Goal: Browse casually: Explore the website without a specific task or goal

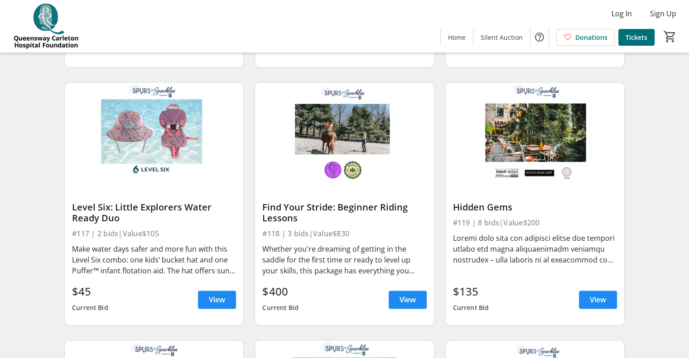
scroll to position [1355, 0]
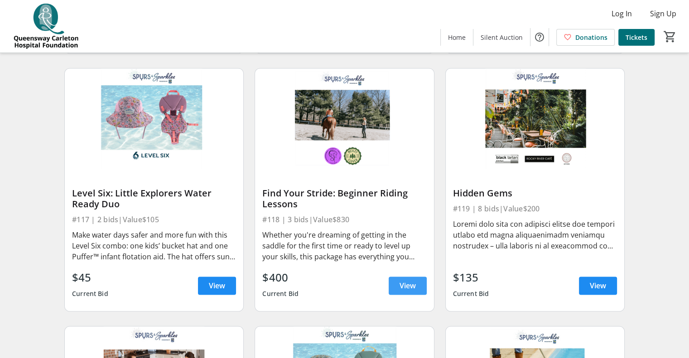
click at [405, 291] on span "View" at bounding box center [407, 285] width 16 height 11
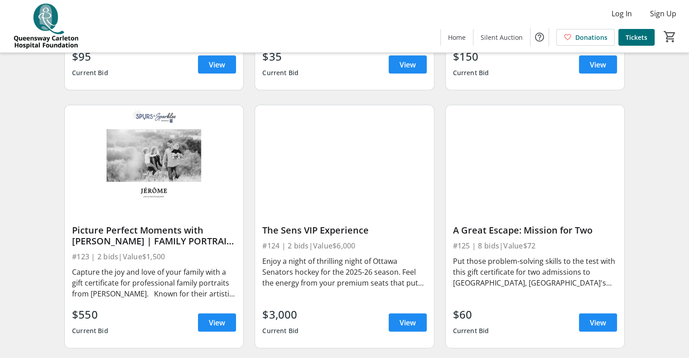
scroll to position [1856, 0]
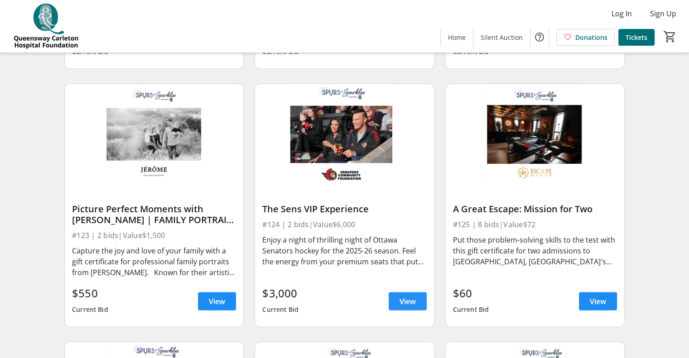
click at [409, 305] on span "View" at bounding box center [407, 301] width 16 height 11
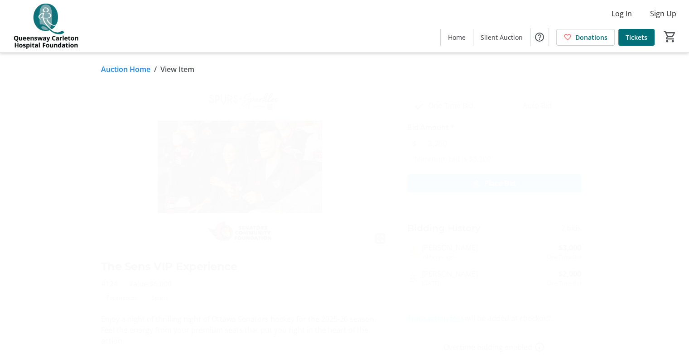
drag, startPoint x: 612, startPoint y: 247, endPoint x: 659, endPoint y: 199, distance: 67.2
click at [659, 199] on tr-auction-item-details-ui "Auction Home / View Item fullscreen The Sens VIP Experience #124 Value: $6,000 …" at bounding box center [344, 260] width 689 height 415
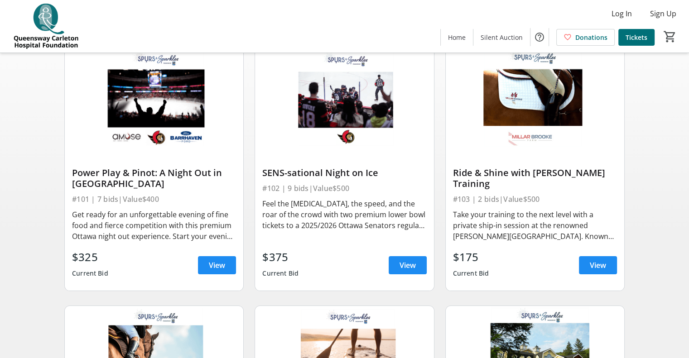
scroll to position [91, 0]
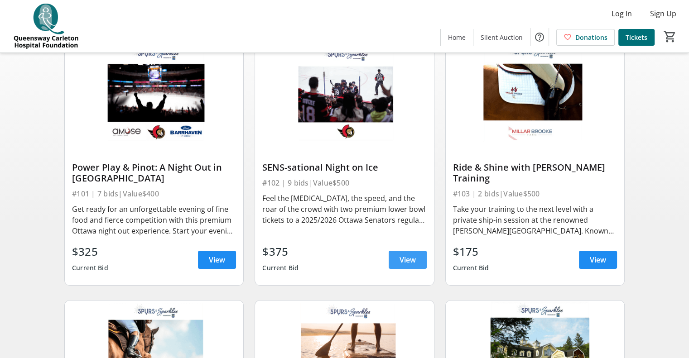
click at [411, 264] on span "View" at bounding box center [407, 259] width 16 height 11
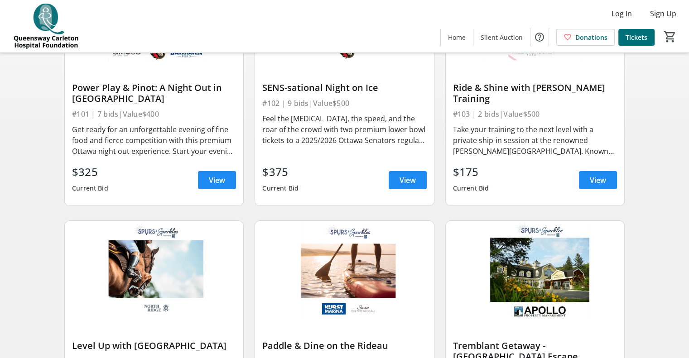
scroll to position [181, 0]
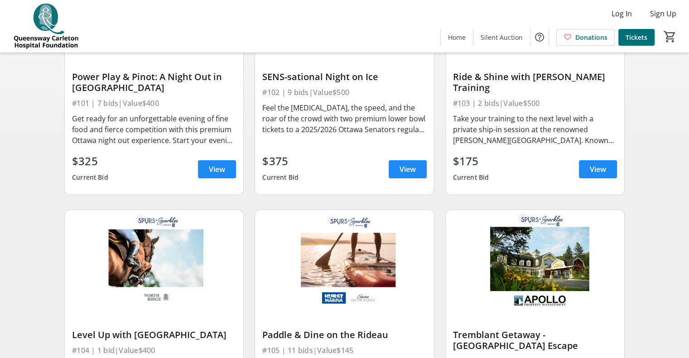
click at [144, 141] on div "Get ready for an unforgettable evening of fine food and fierce competition with…" at bounding box center [154, 129] width 164 height 33
click at [216, 175] on span "View" at bounding box center [217, 169] width 16 height 11
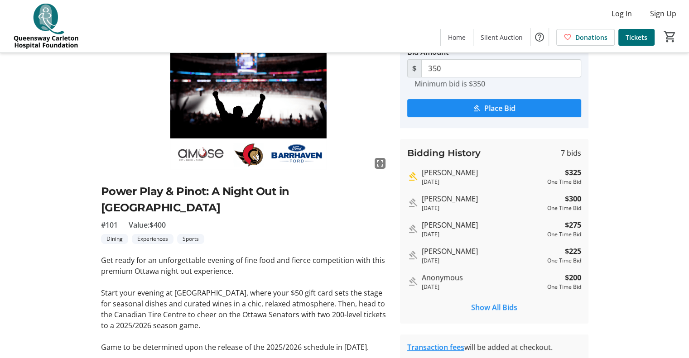
scroll to position [91, 0]
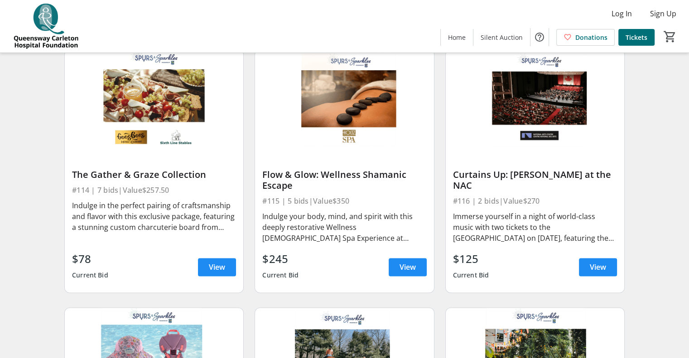
scroll to position [1132, 0]
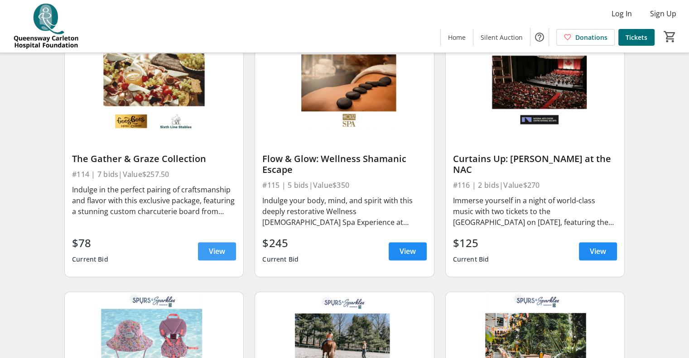
click at [218, 257] on span "View" at bounding box center [217, 251] width 16 height 11
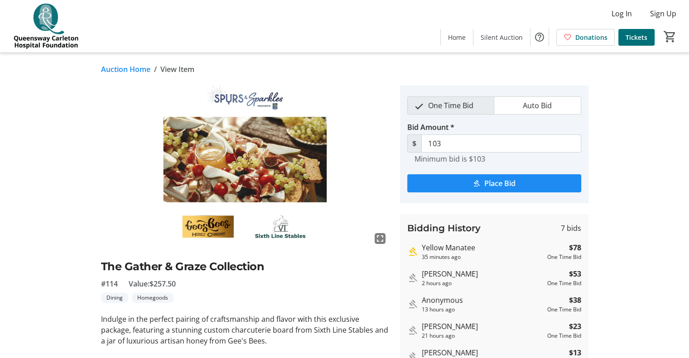
scroll to position [45, 0]
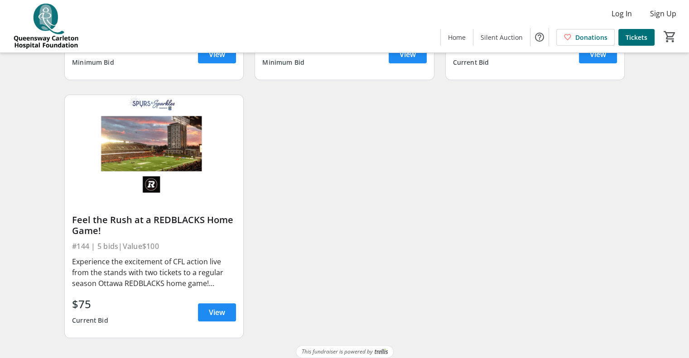
scroll to position [3664, 0]
